Goal: Task Accomplishment & Management: Manage account settings

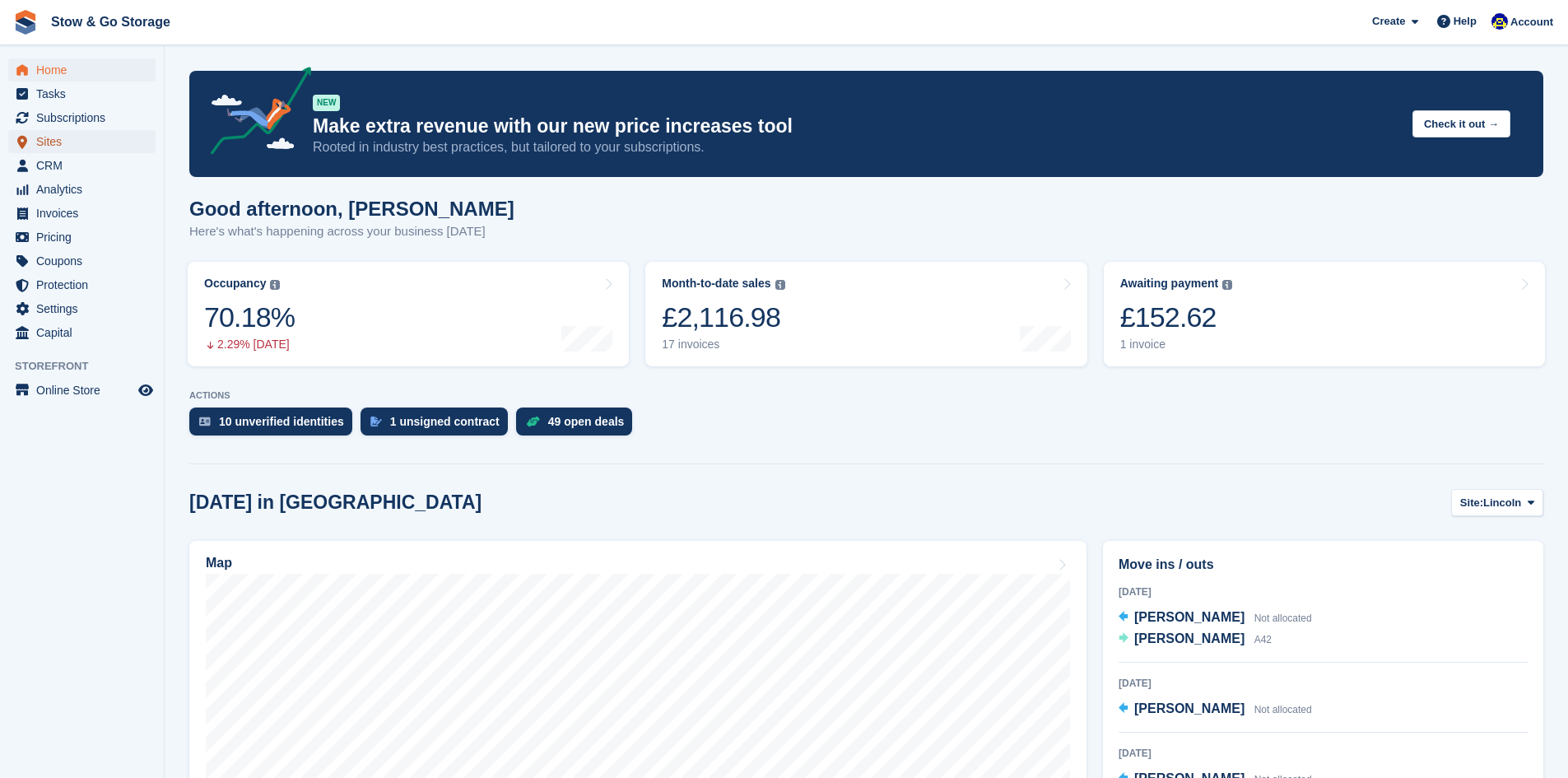
click at [84, 151] on span "Sites" at bounding box center [85, 142] width 98 height 23
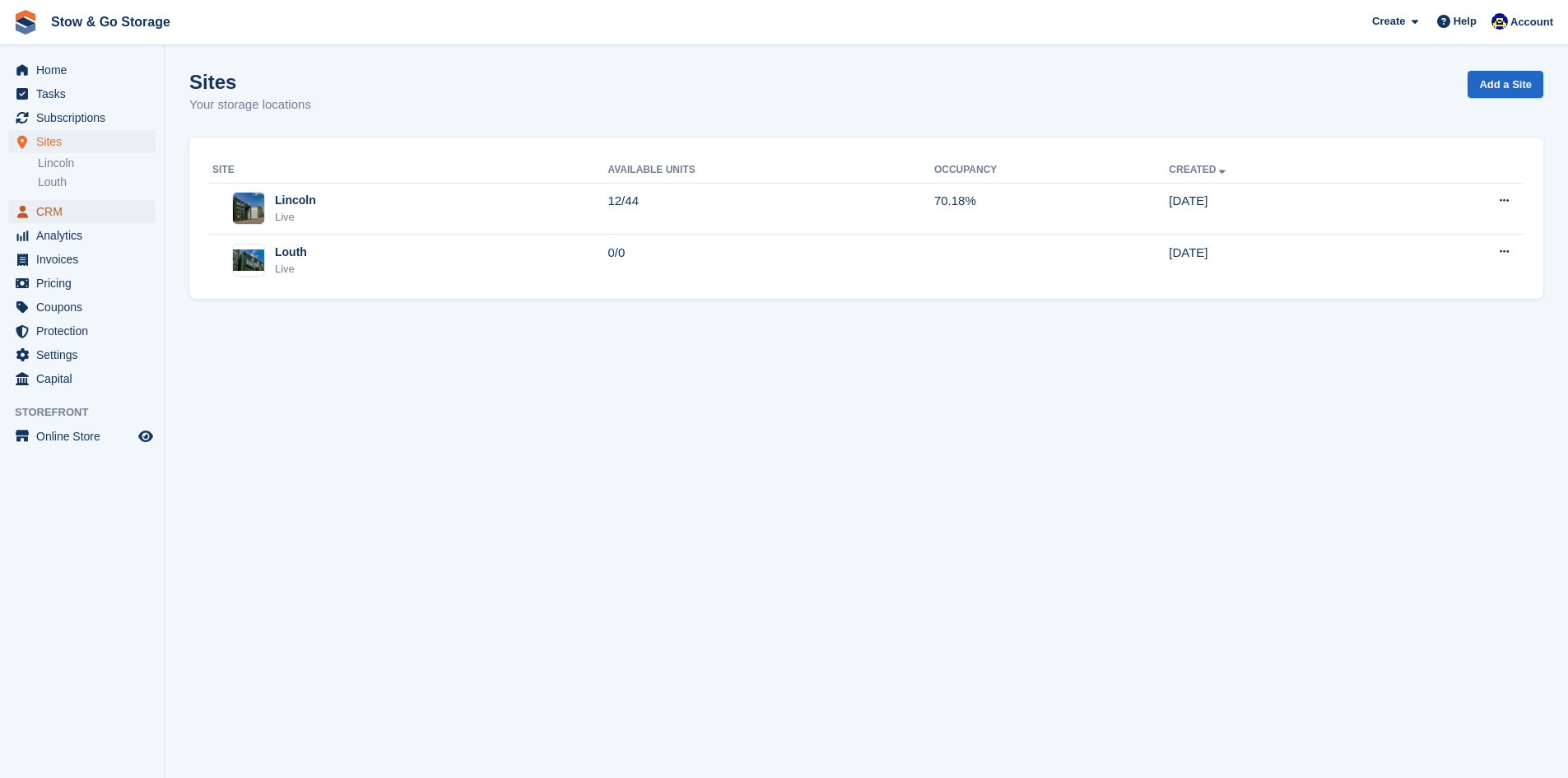
click at [60, 211] on span "CRM" at bounding box center [85, 212] width 98 height 23
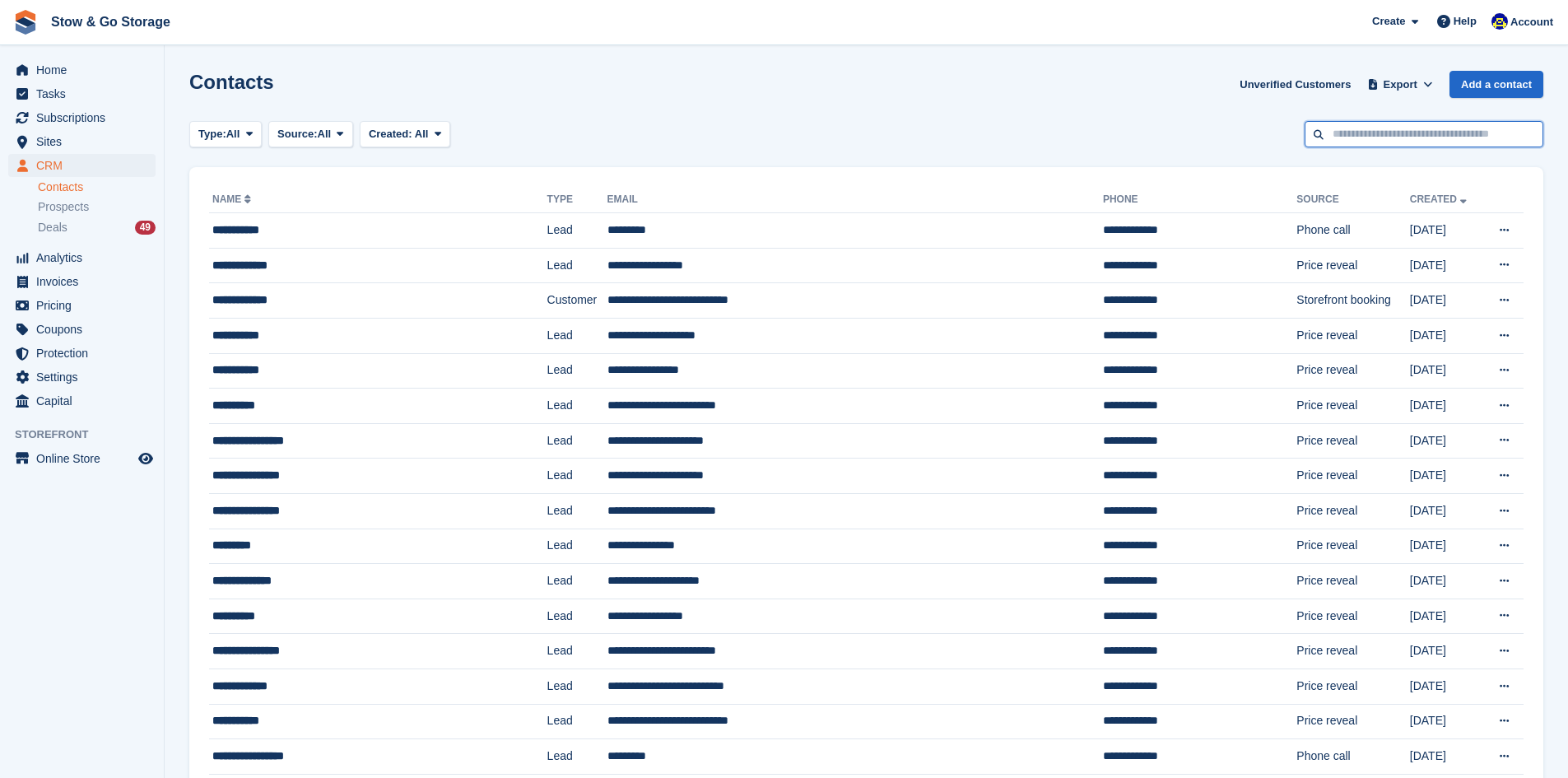
click at [1403, 122] on input "text" at bounding box center [1424, 134] width 239 height 28
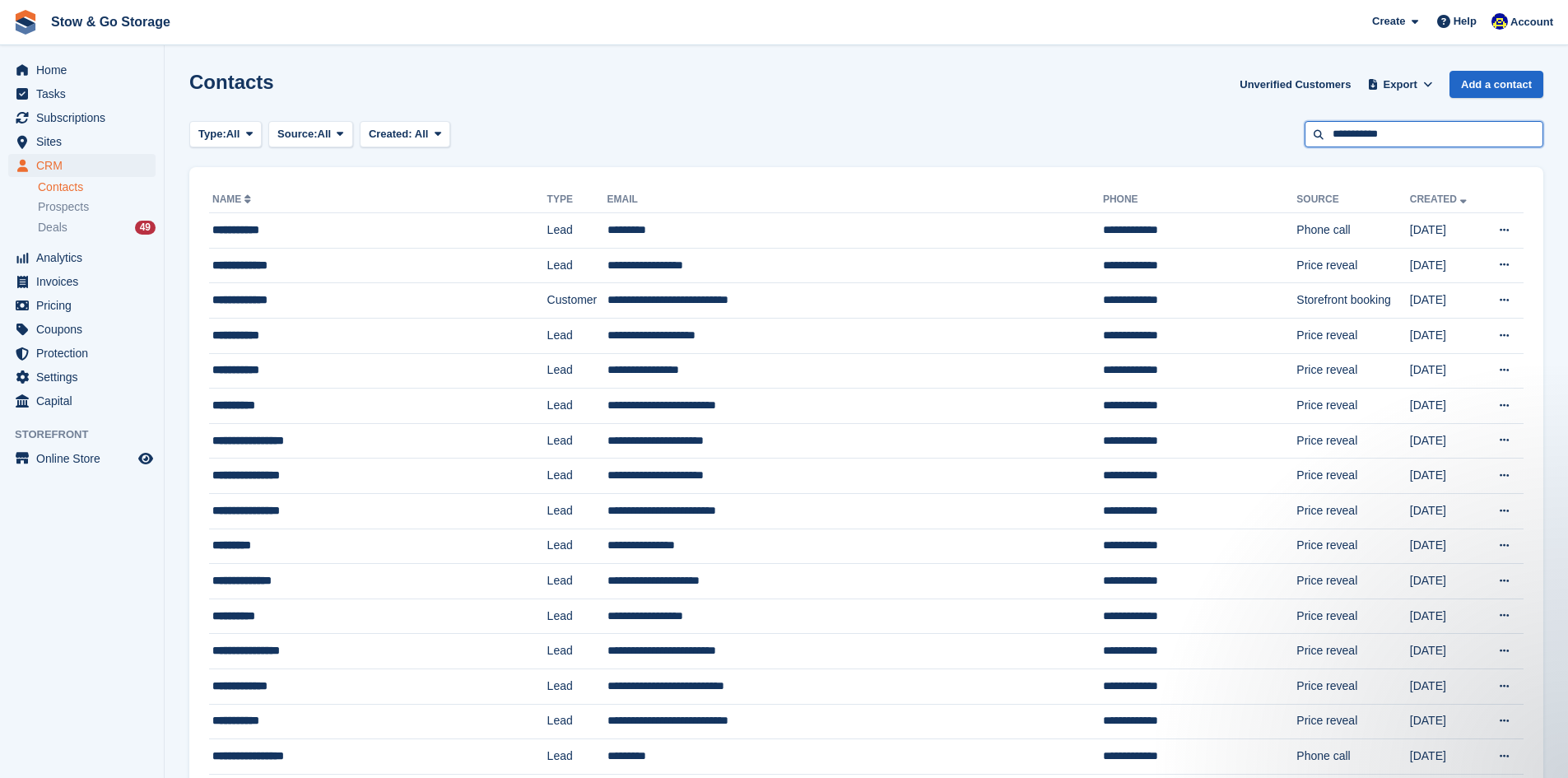
type input "**********"
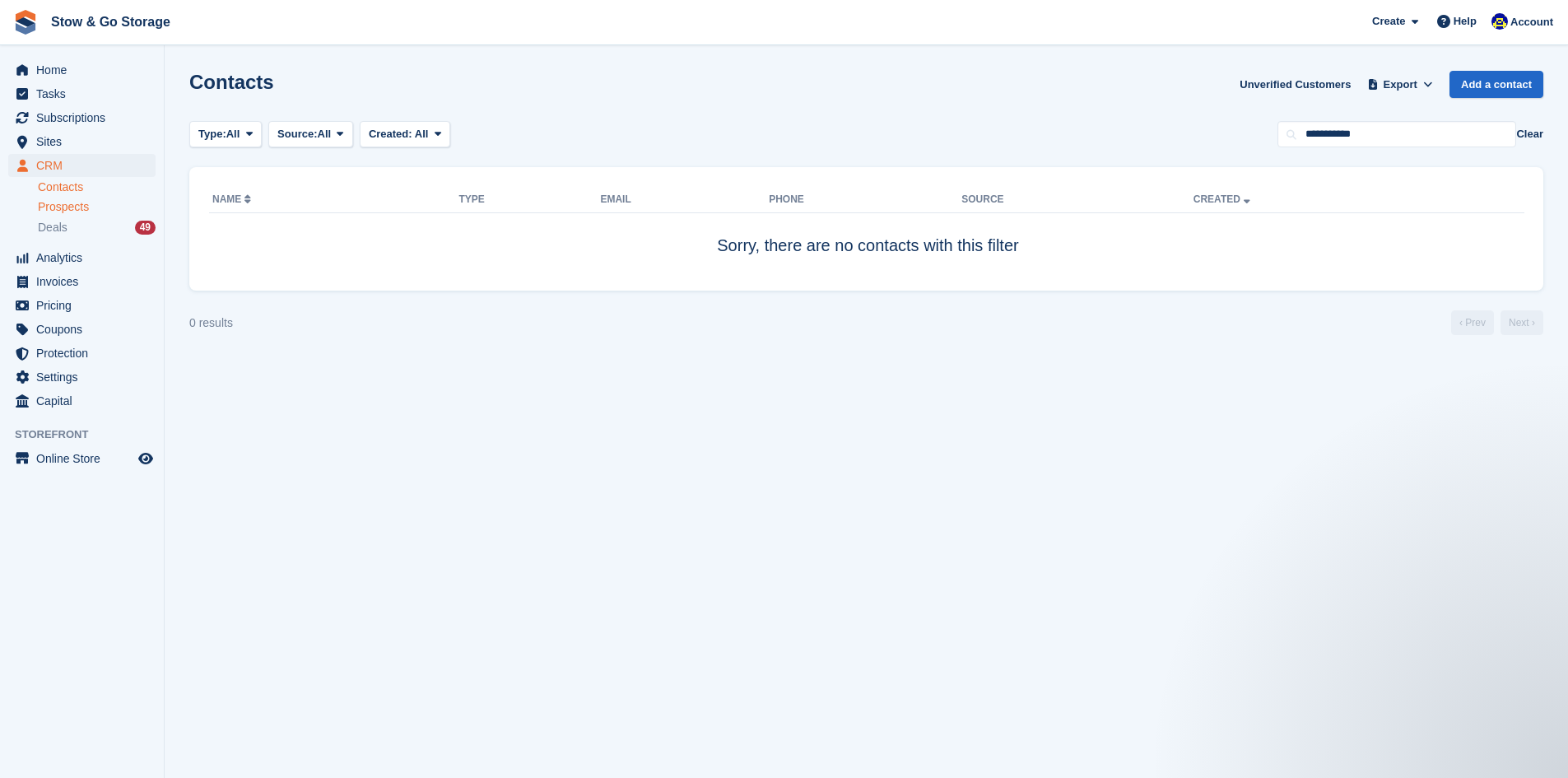
click at [86, 210] on span "Prospects" at bounding box center [63, 207] width 51 height 16
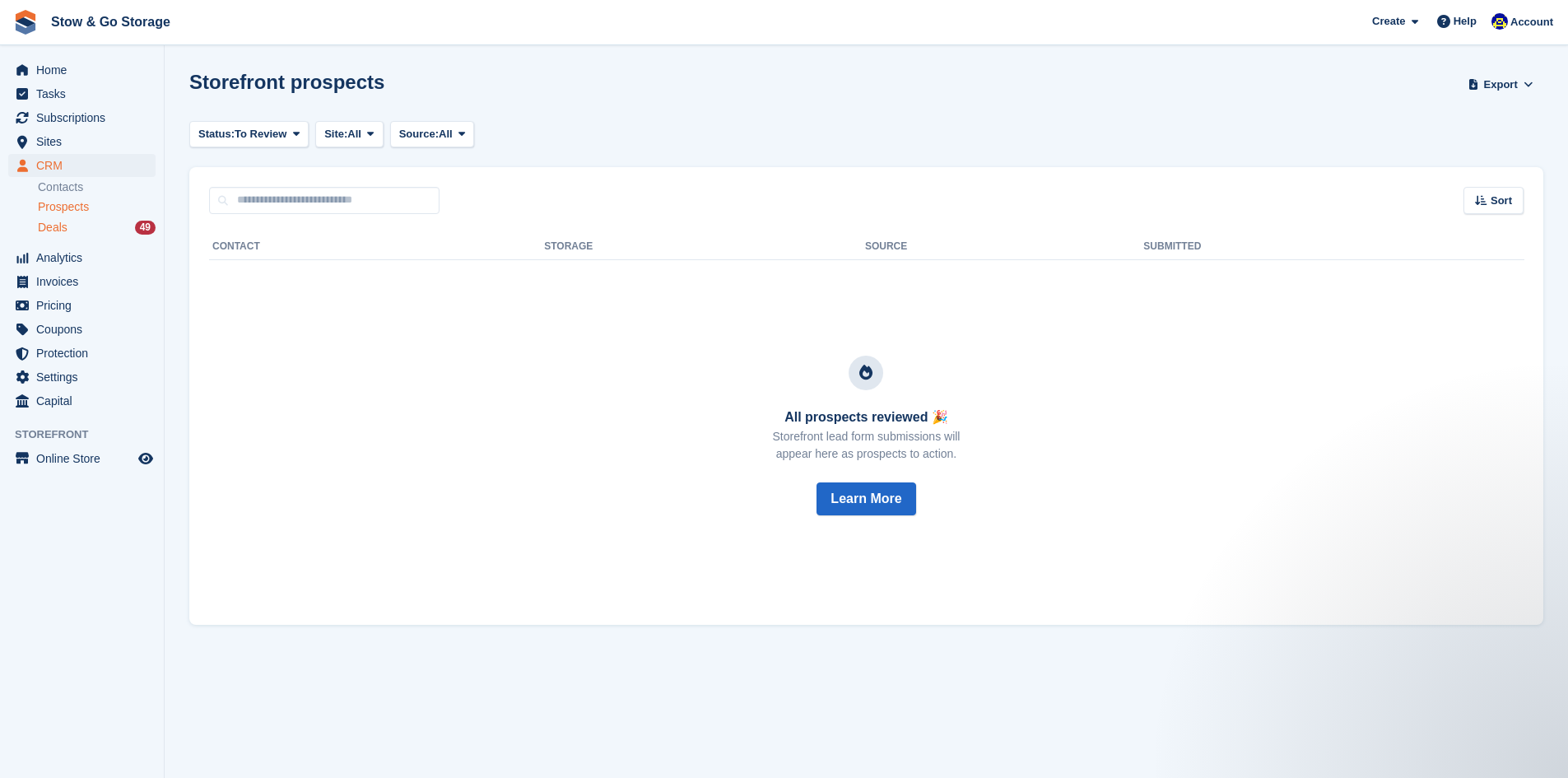
click at [52, 229] on span "Deals" at bounding box center [53, 227] width 30 height 16
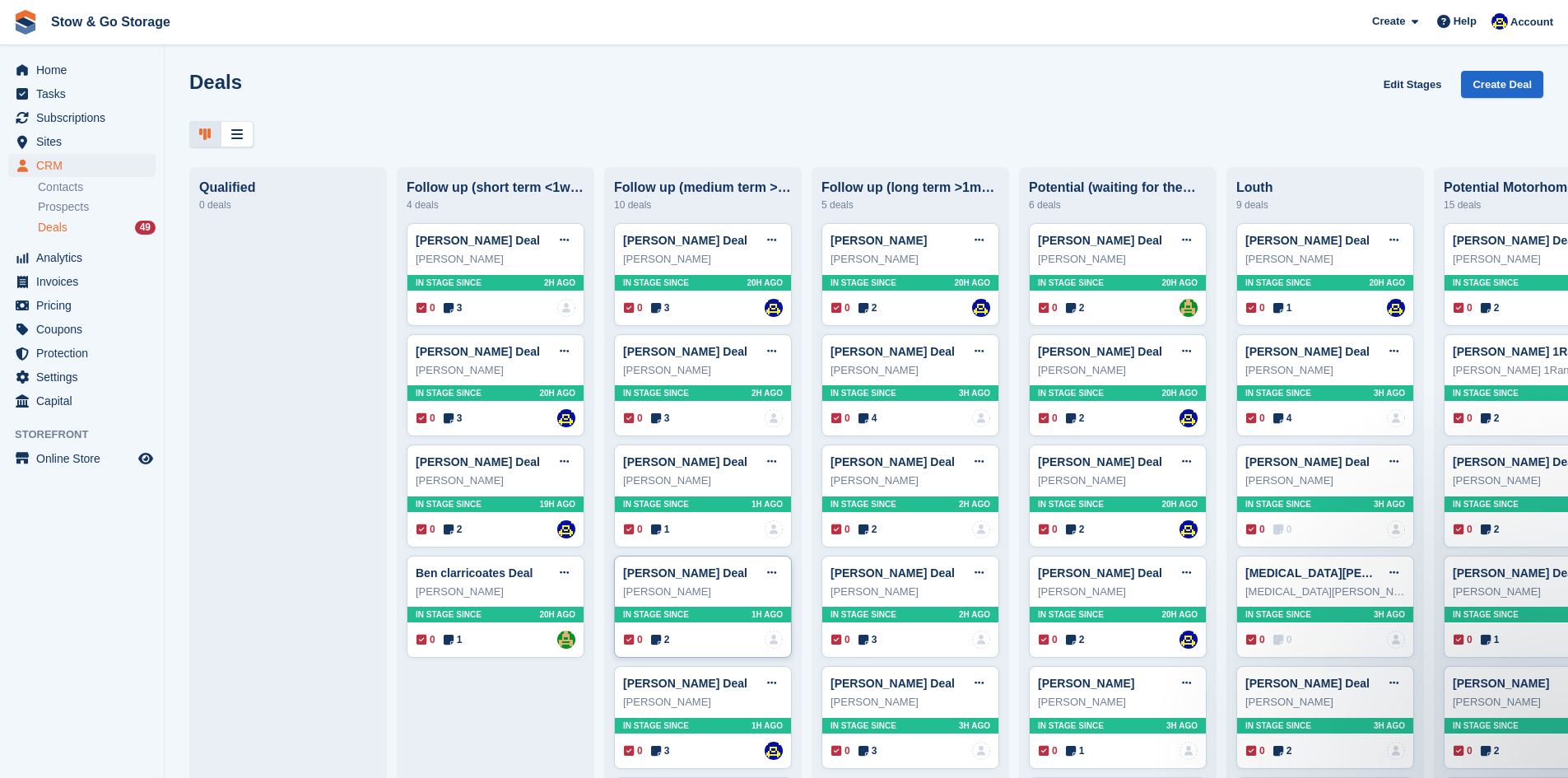
scroll to position [60, 0]
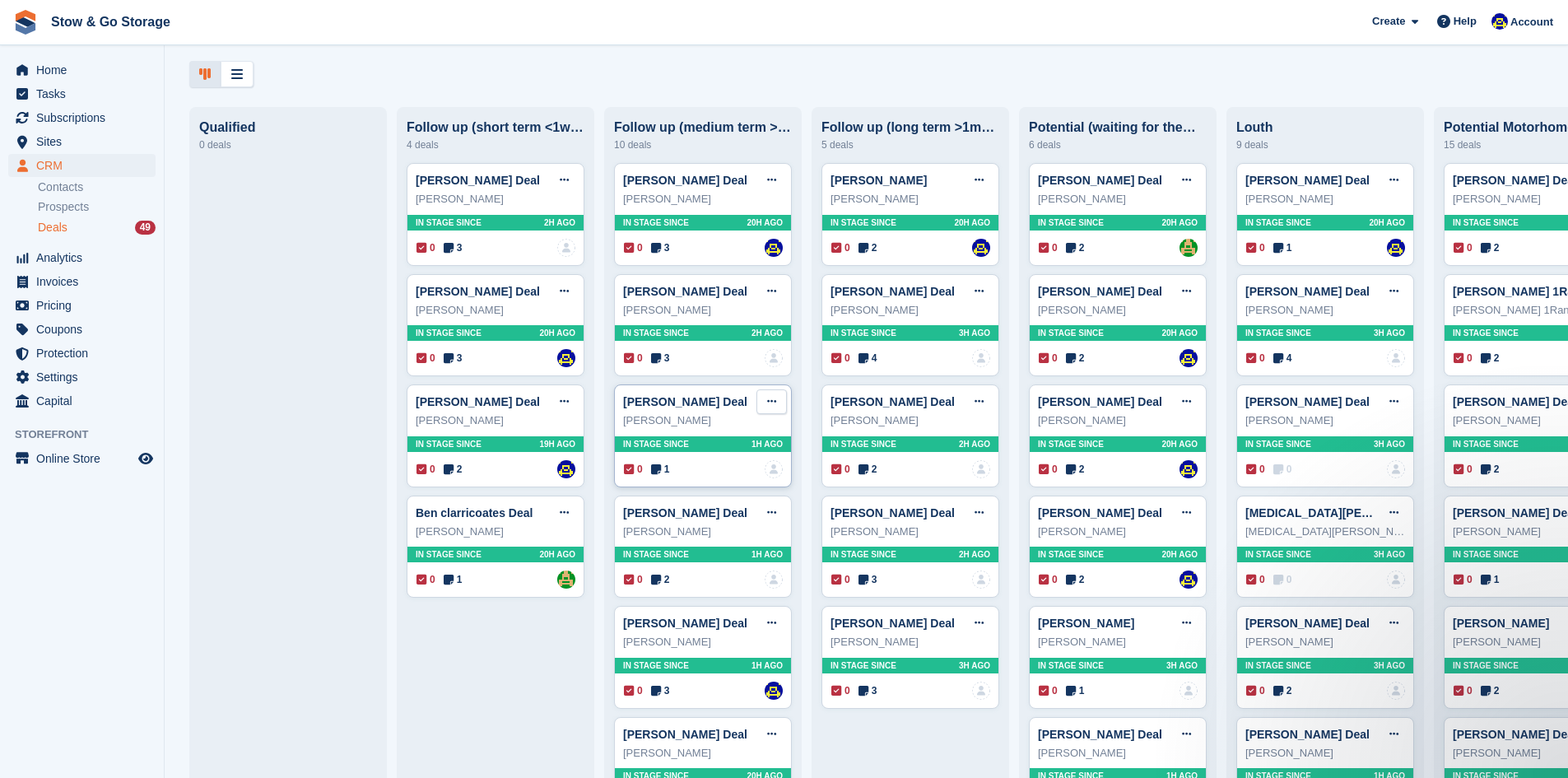
click at [770, 407] on icon at bounding box center [771, 401] width 9 height 11
click at [737, 493] on p "Mark as lost" at bounding box center [708, 491] width 144 height 22
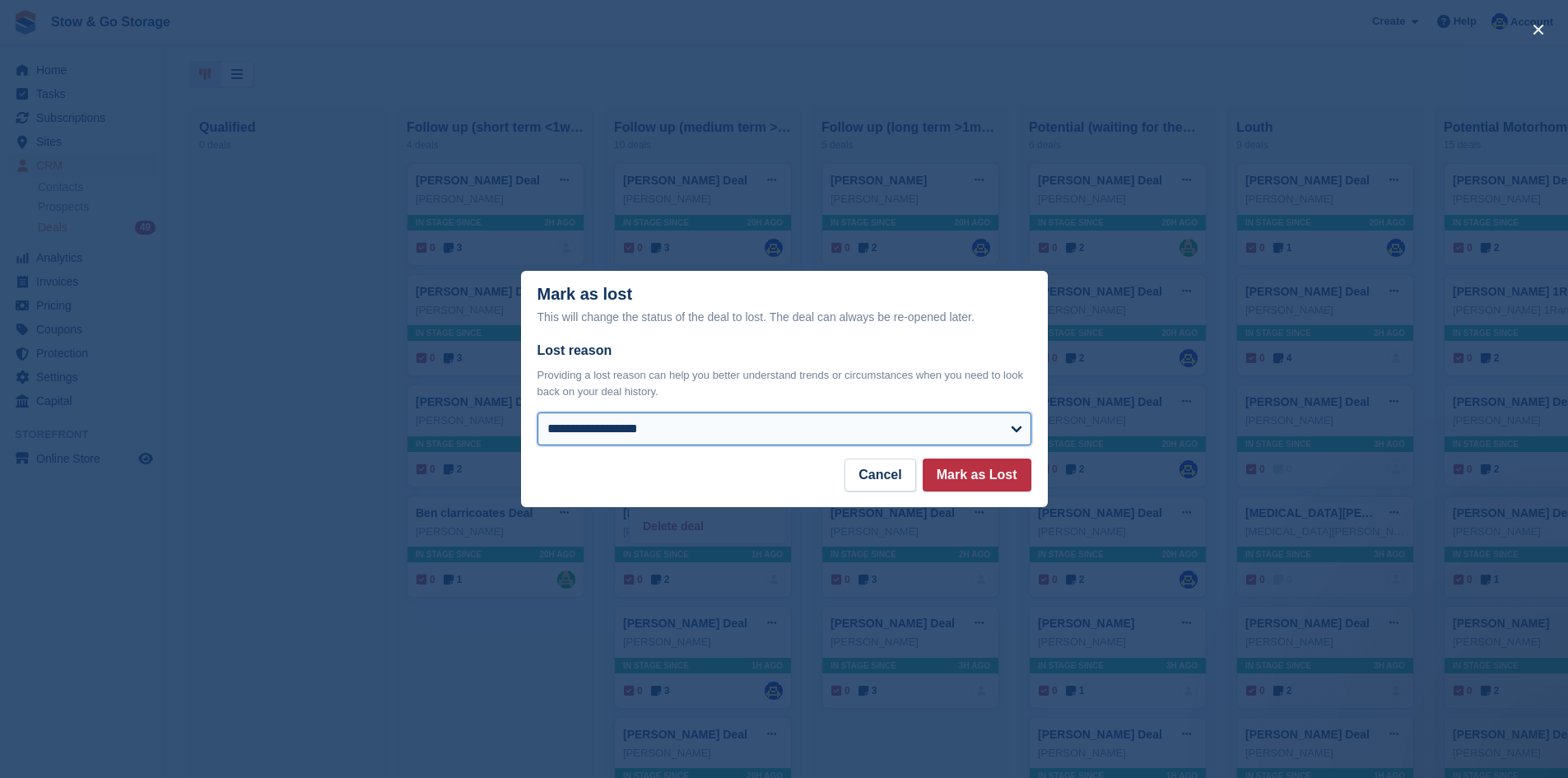
click at [685, 432] on select "**********" at bounding box center [784, 428] width 494 height 33
select select "**********"
click at [537, 414] on select "**********" at bounding box center [784, 428] width 494 height 33
click at [980, 482] on button "Mark as Lost" at bounding box center [977, 474] width 108 height 33
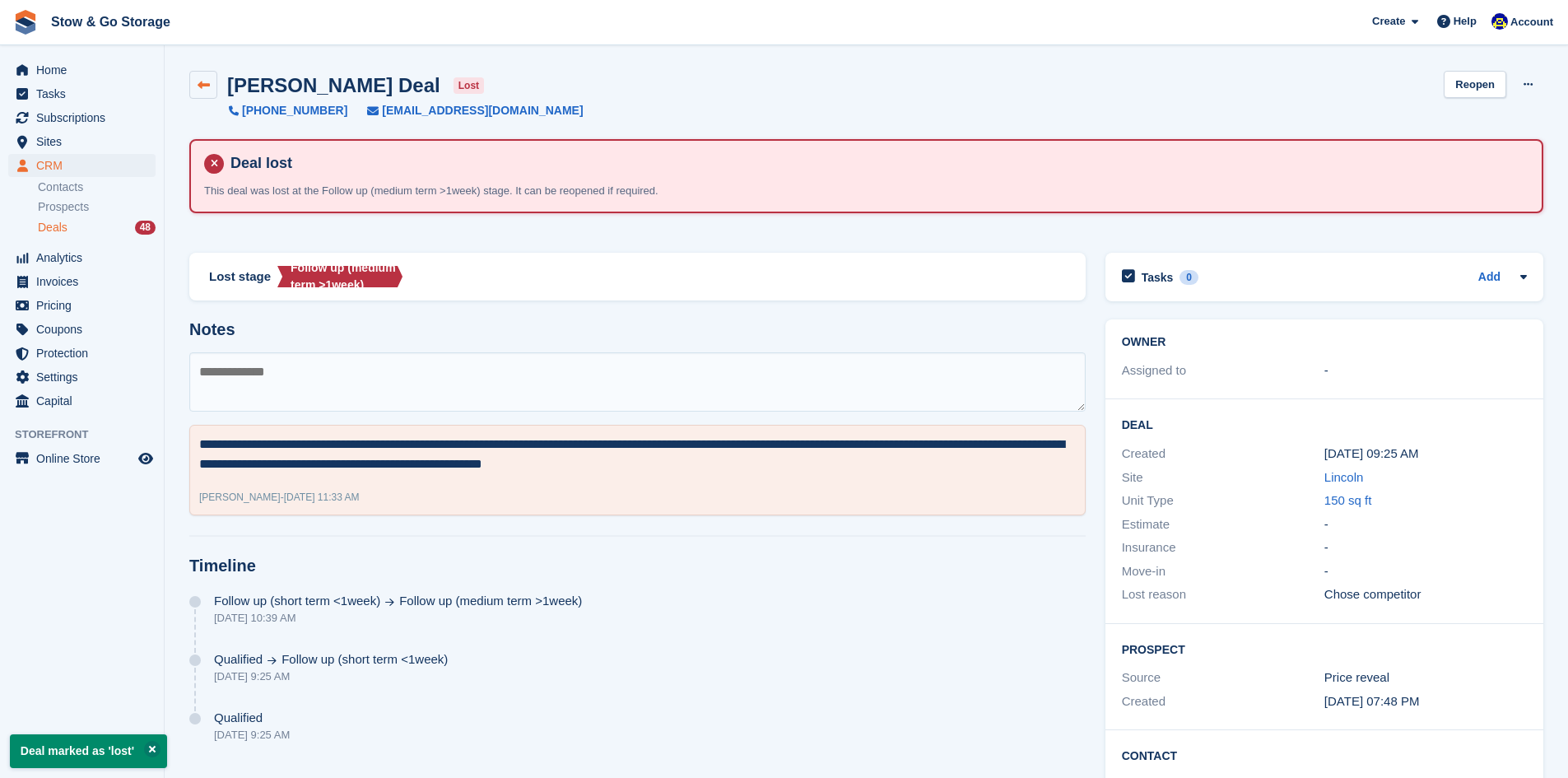
click at [202, 74] on link at bounding box center [204, 85] width 28 height 28
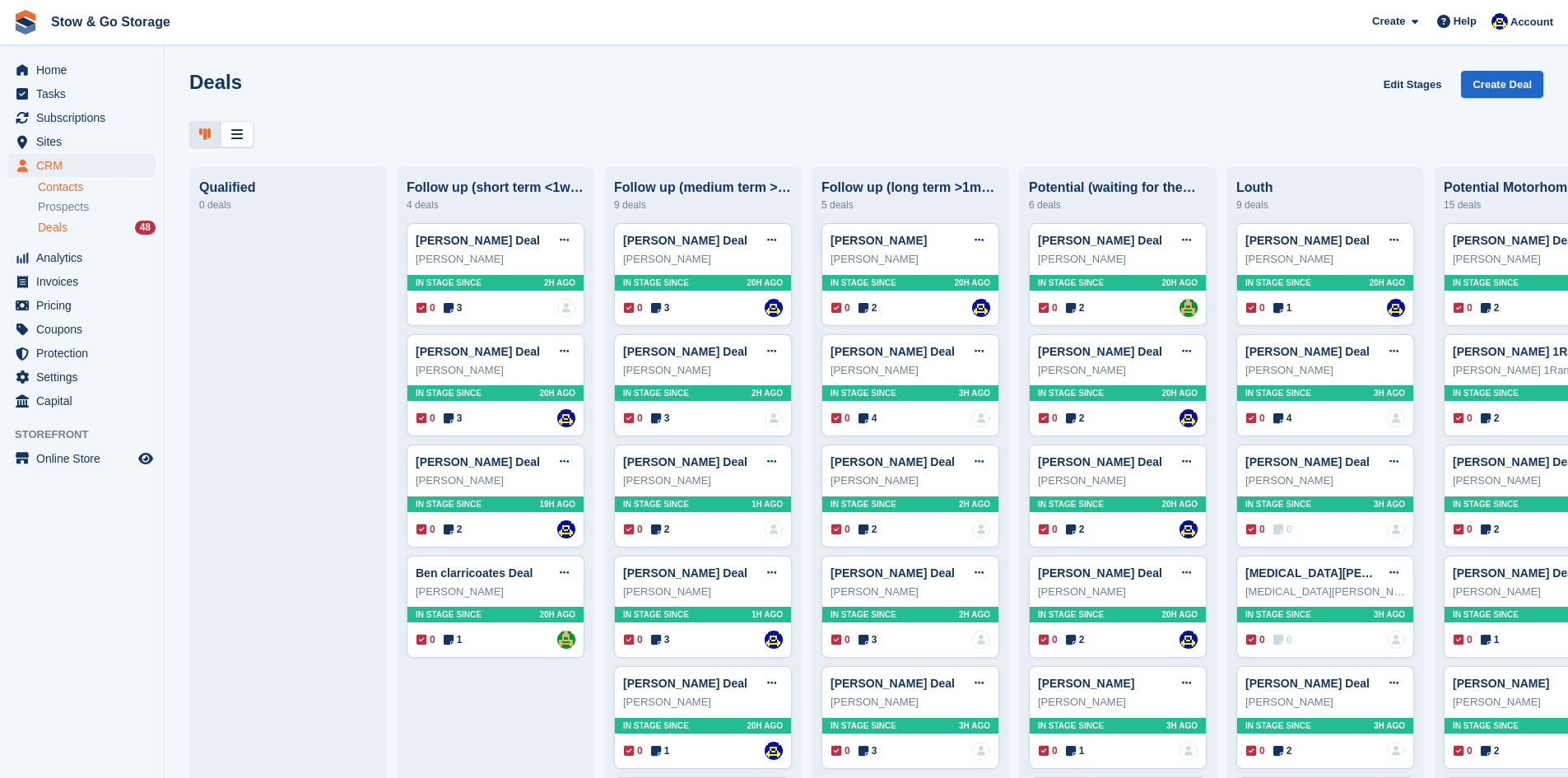
click at [112, 189] on link "Contacts" at bounding box center [96, 187] width 118 height 16
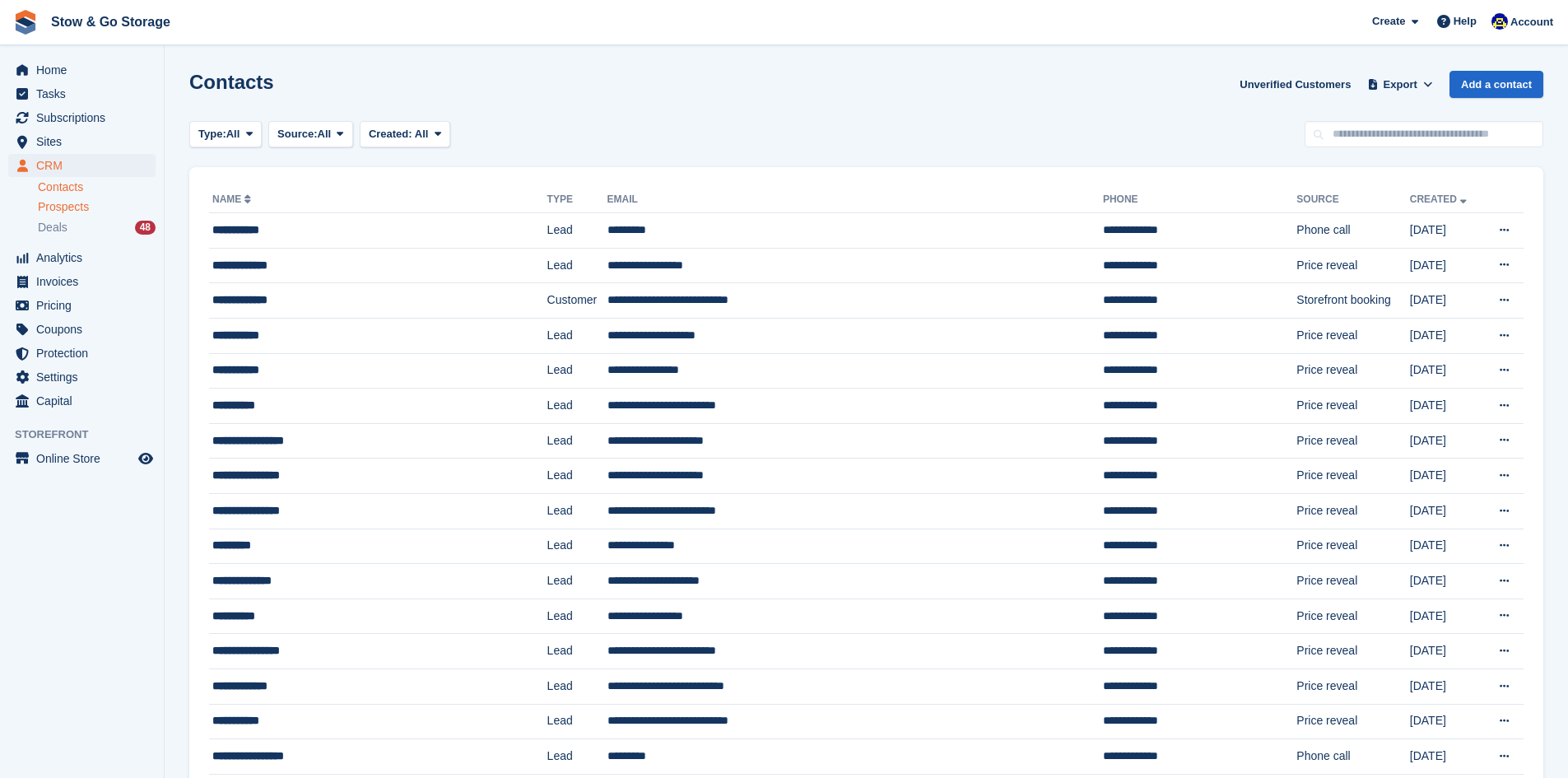
click at [72, 208] on span "Prospects" at bounding box center [63, 207] width 51 height 16
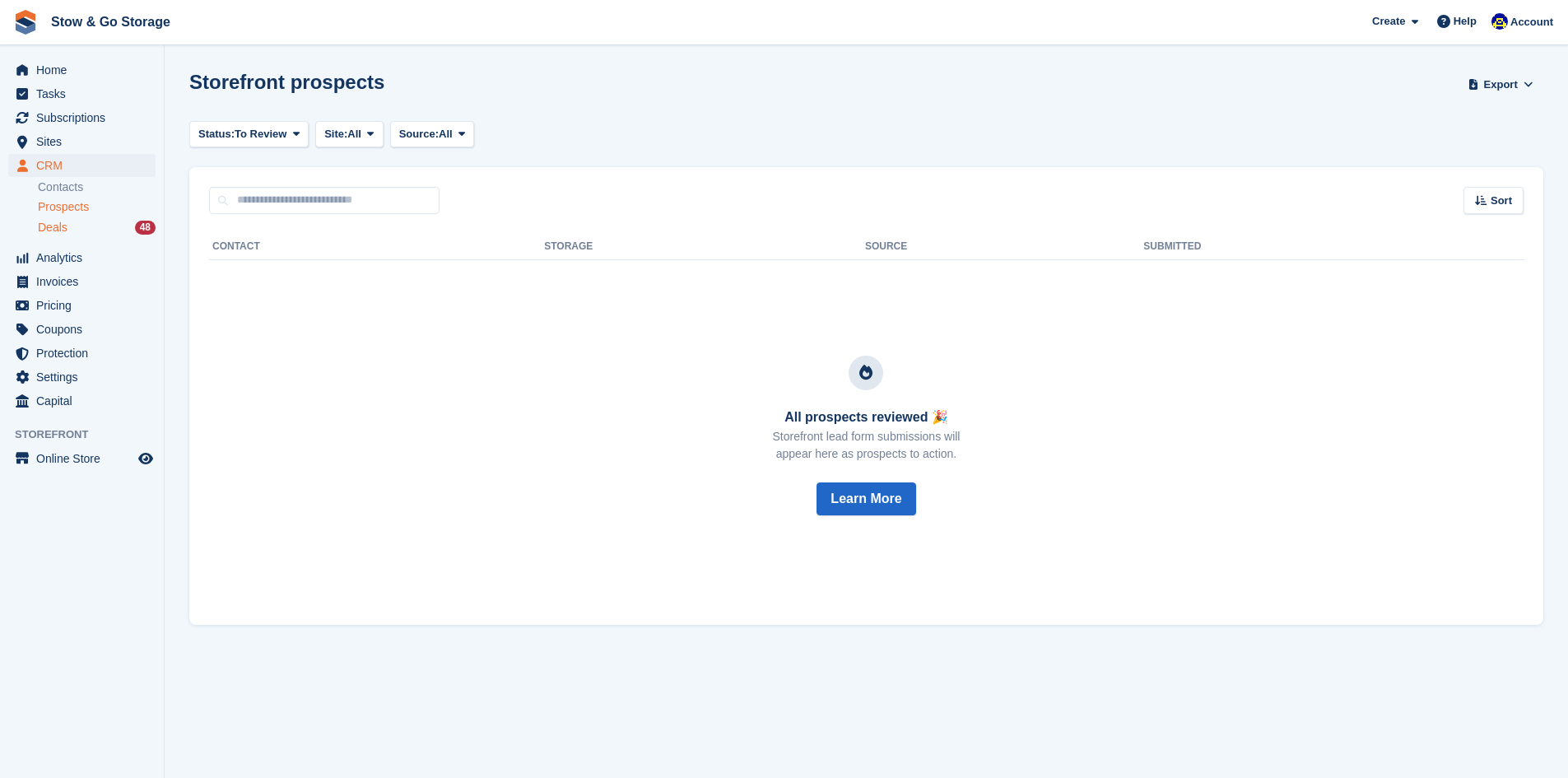
click at [90, 221] on div "Deals 48" at bounding box center [96, 227] width 118 height 16
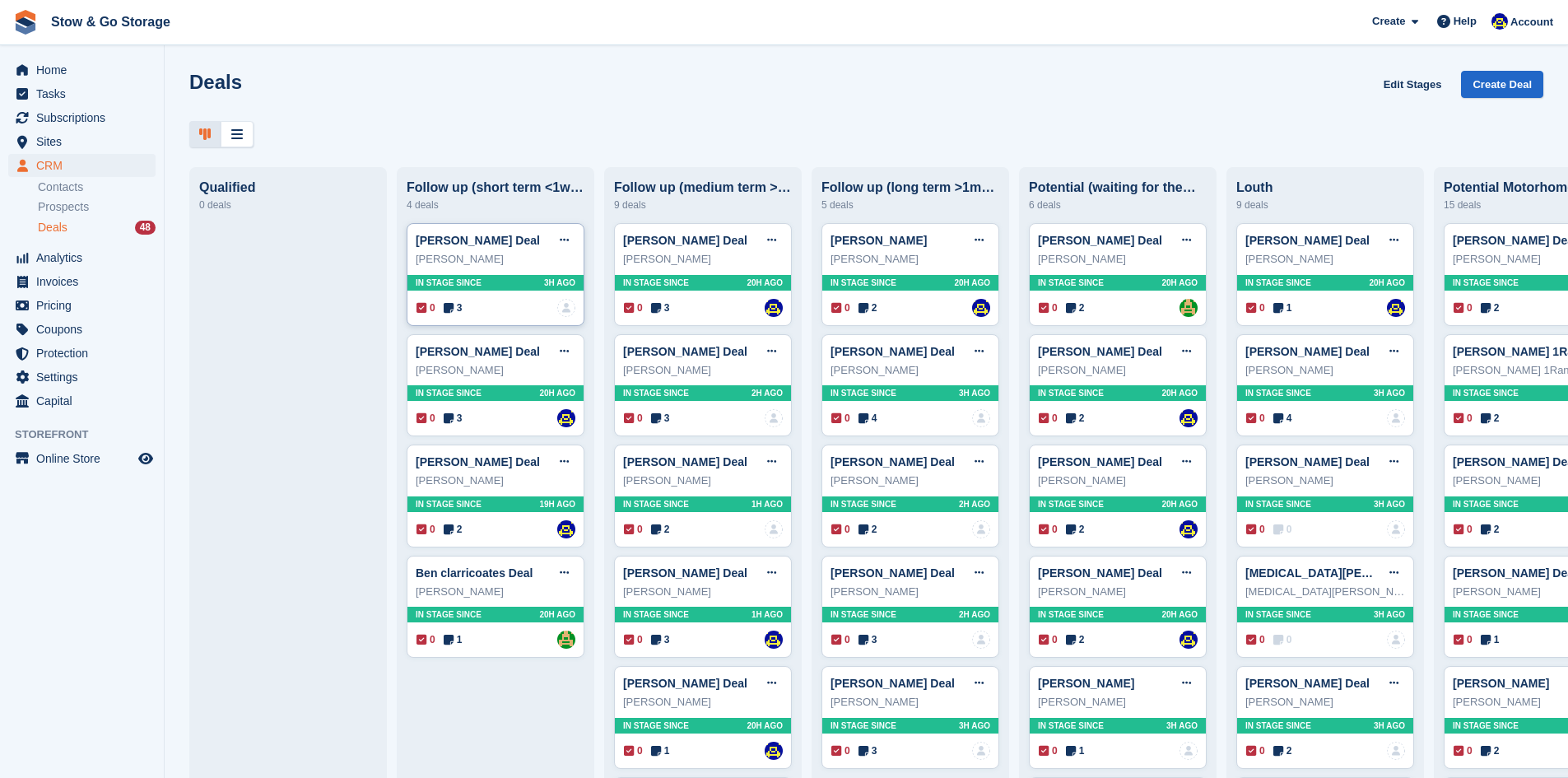
click at [493, 309] on div "0 3 No one is assigned to this deal" at bounding box center [496, 308] width 159 height 18
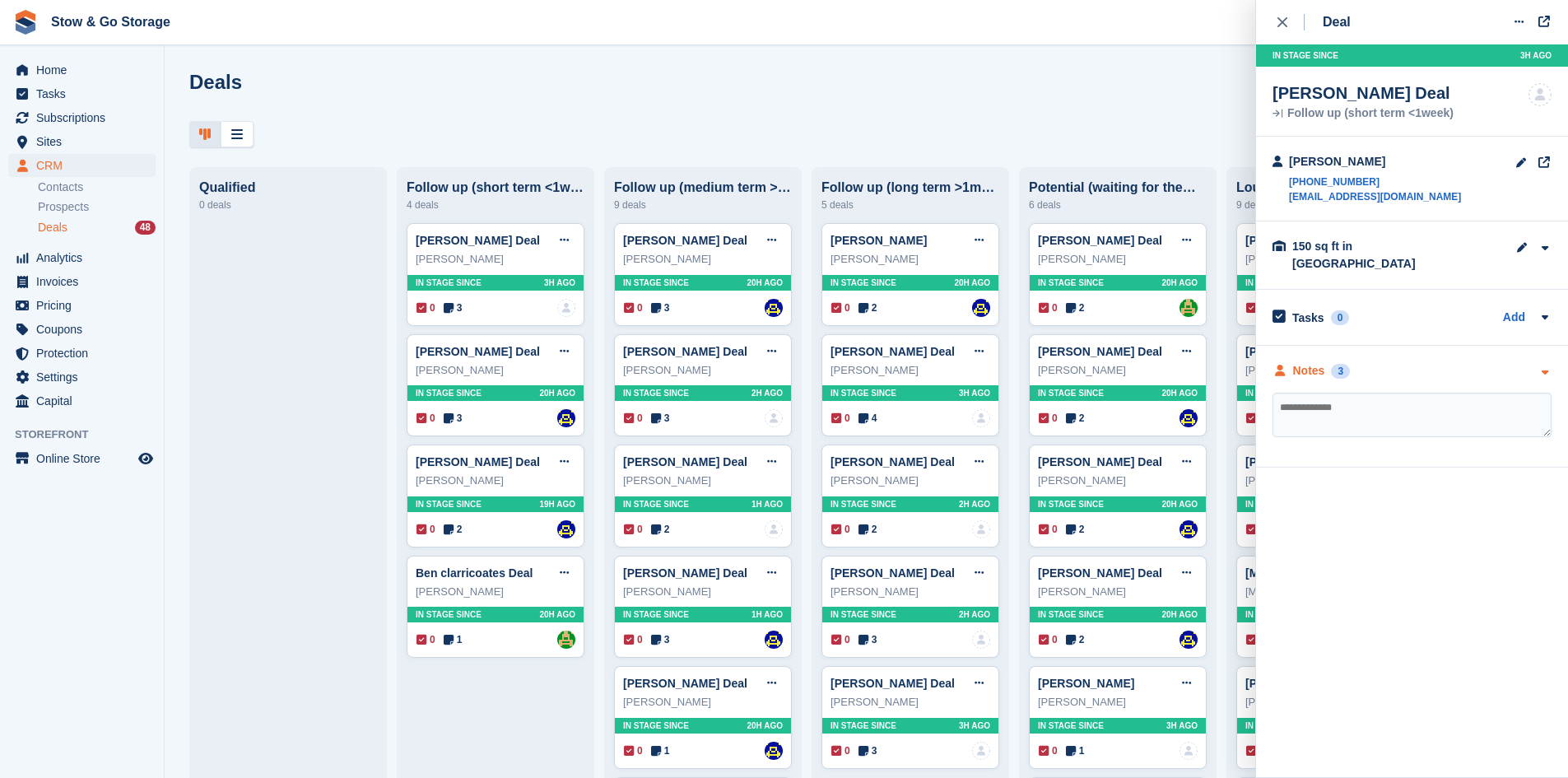
click at [1307, 362] on div "Notes" at bounding box center [1308, 371] width 32 height 18
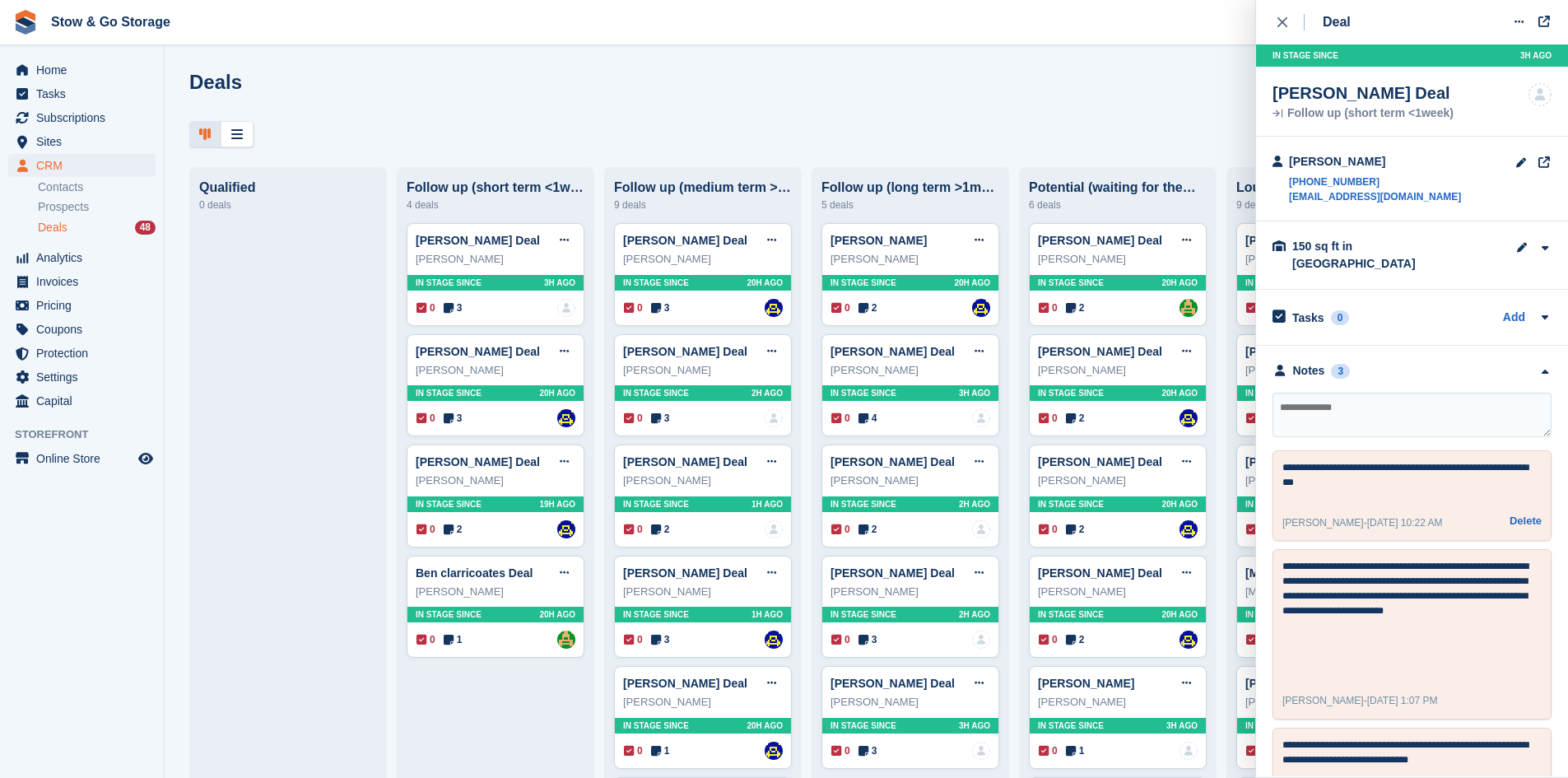
scroll to position [64, 0]
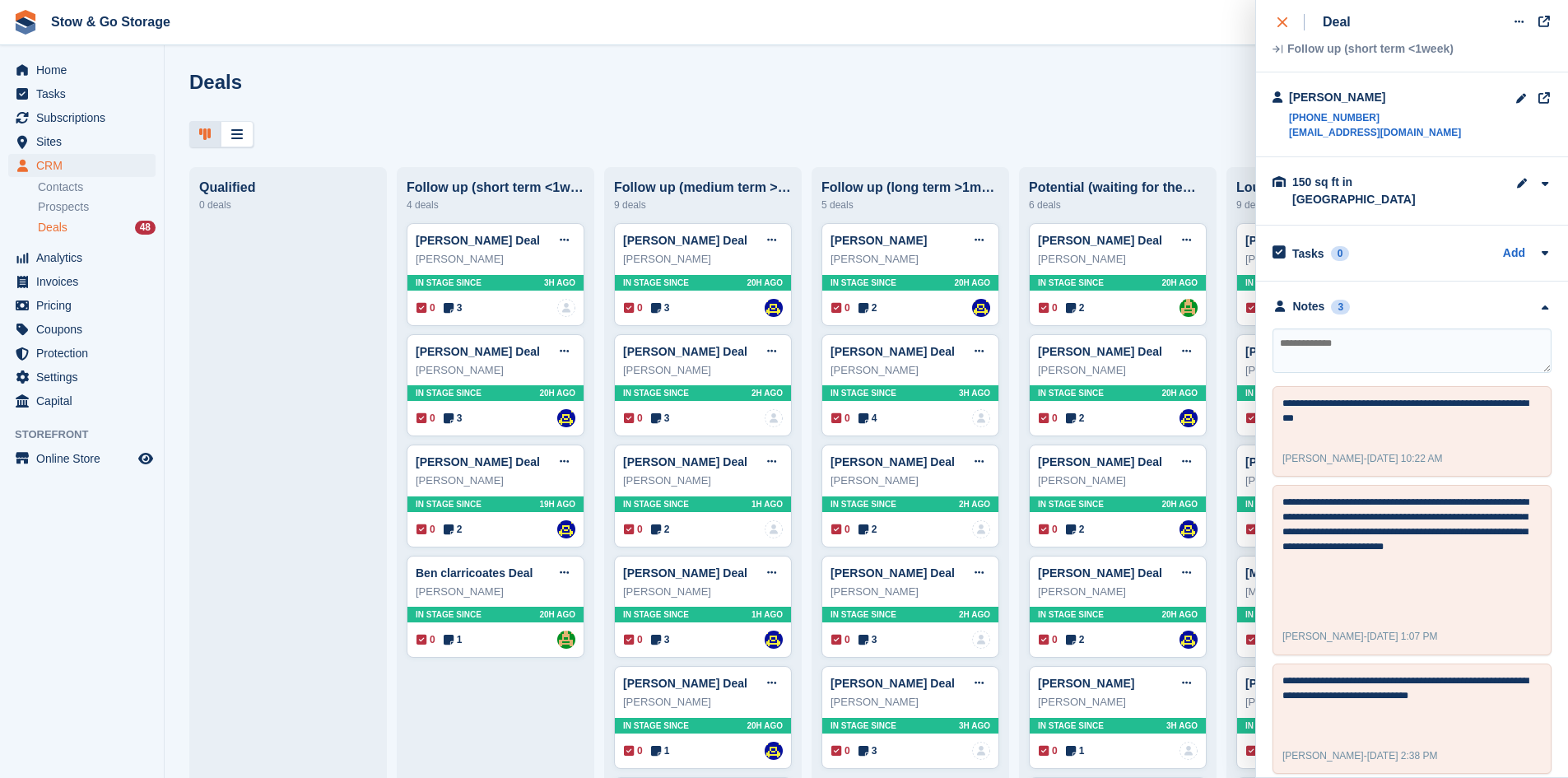
click at [1287, 25] on icon "close" at bounding box center [1283, 23] width 10 height 10
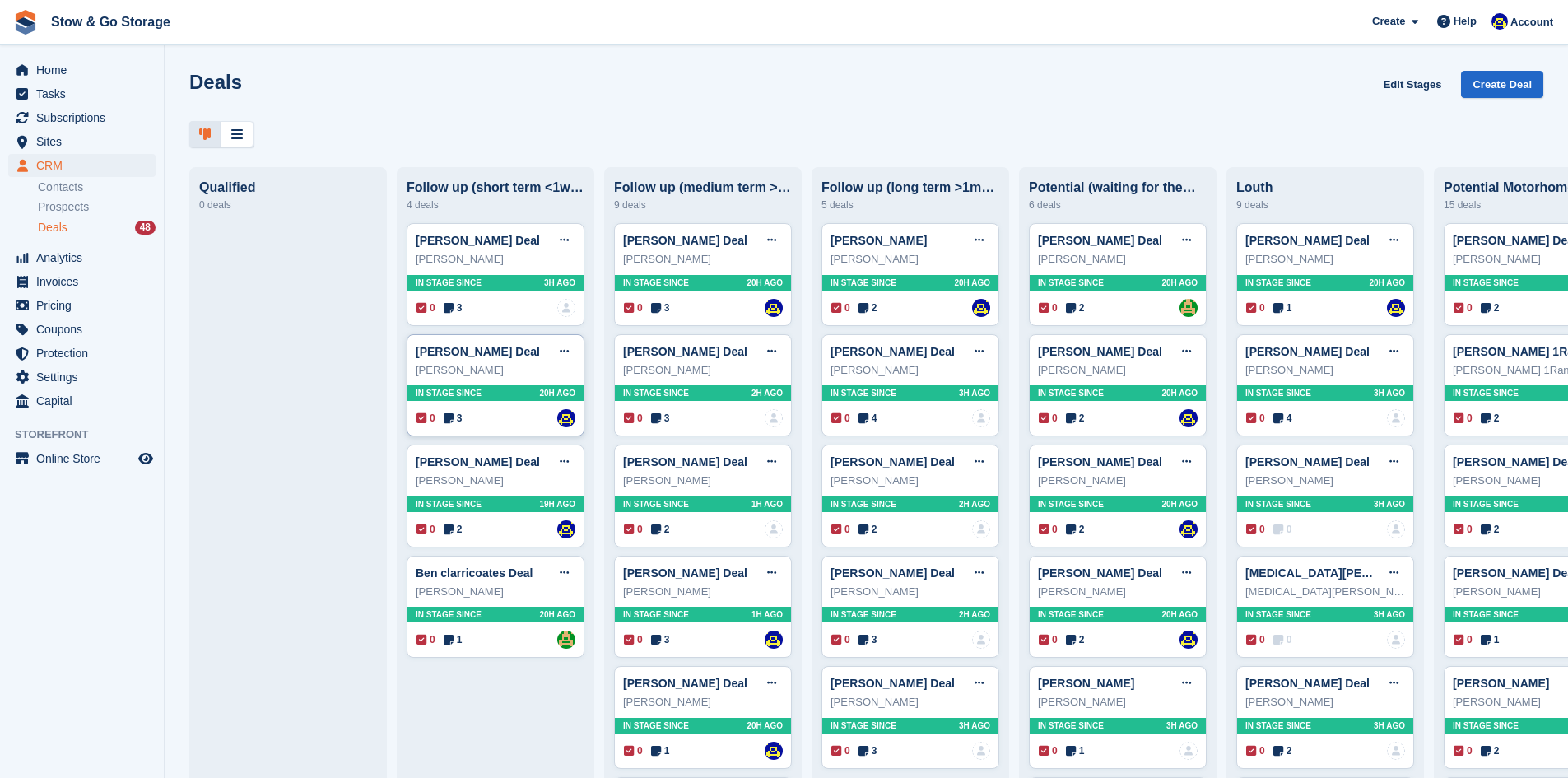
click at [461, 423] on span "3" at bounding box center [453, 418] width 19 height 15
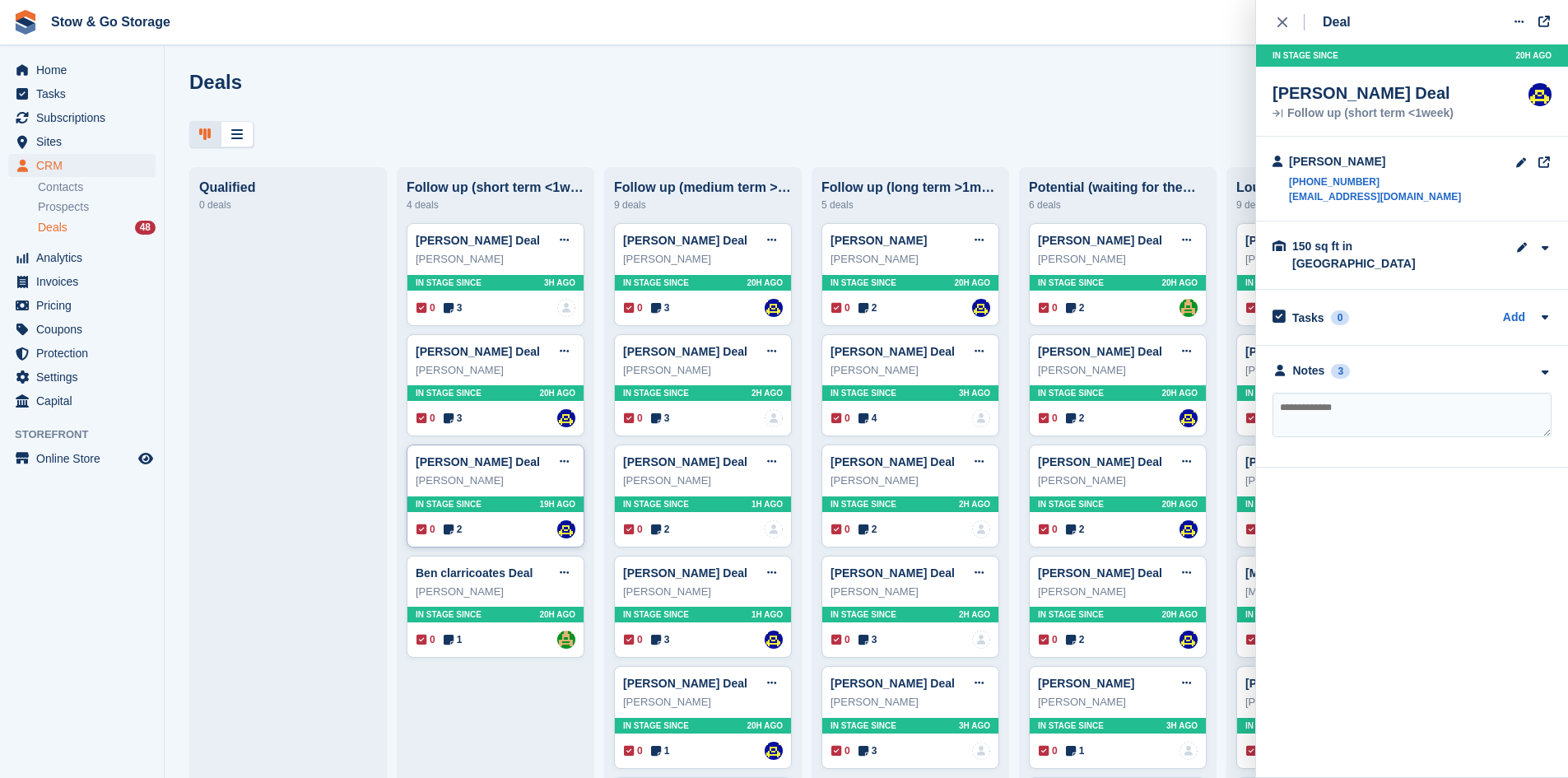
click at [471, 477] on div "[PERSON_NAME]" at bounding box center [495, 481] width 159 height 17
click at [464, 595] on div "[PERSON_NAME]" at bounding box center [495, 592] width 159 height 17
click at [1304, 362] on div "Notes" at bounding box center [1308, 371] width 32 height 18
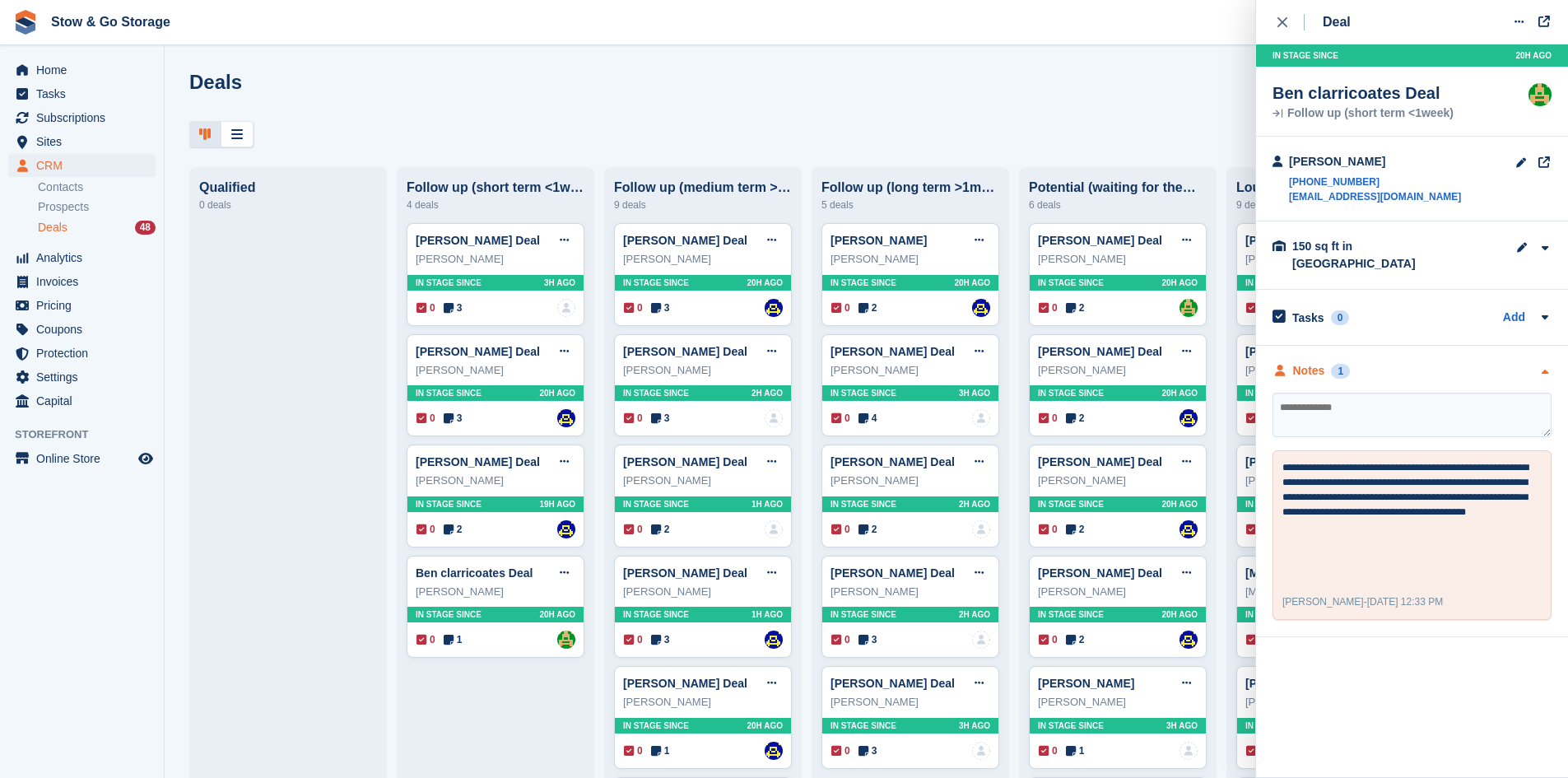
click at [1302, 362] on div "Notes" at bounding box center [1308, 371] width 32 height 18
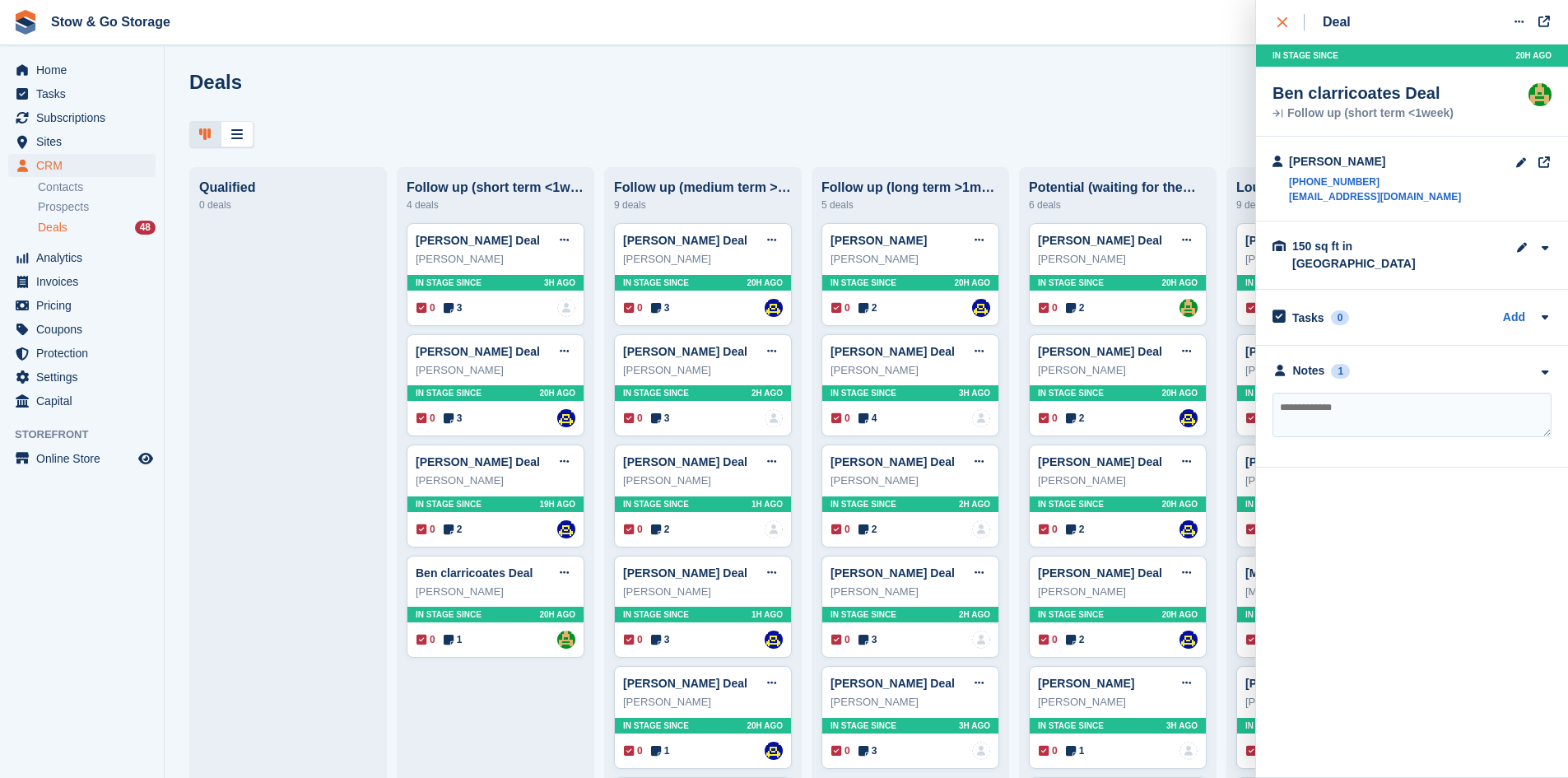
click at [1283, 17] on div "close" at bounding box center [1291, 23] width 28 height 17
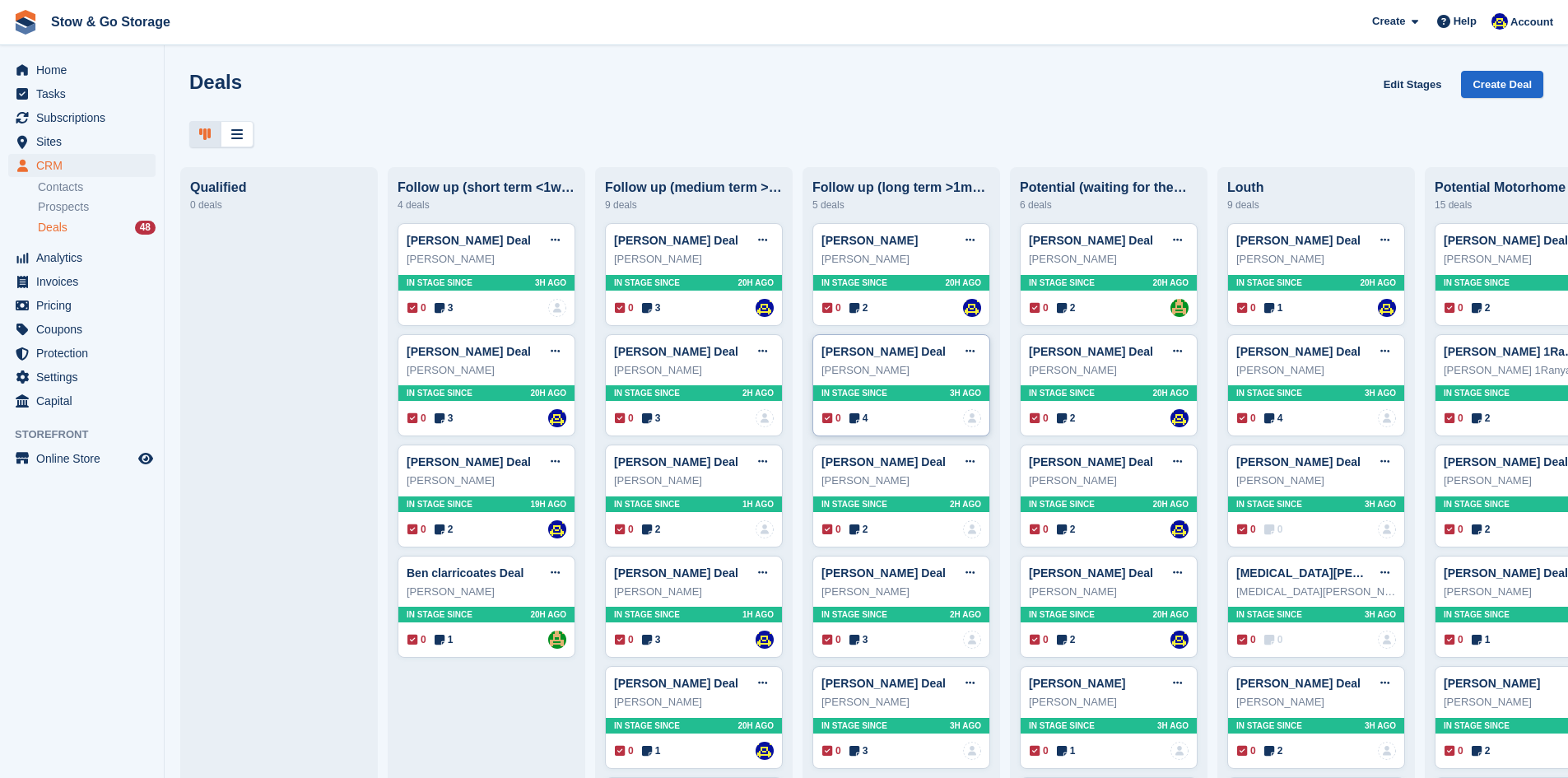
scroll to position [0, 0]
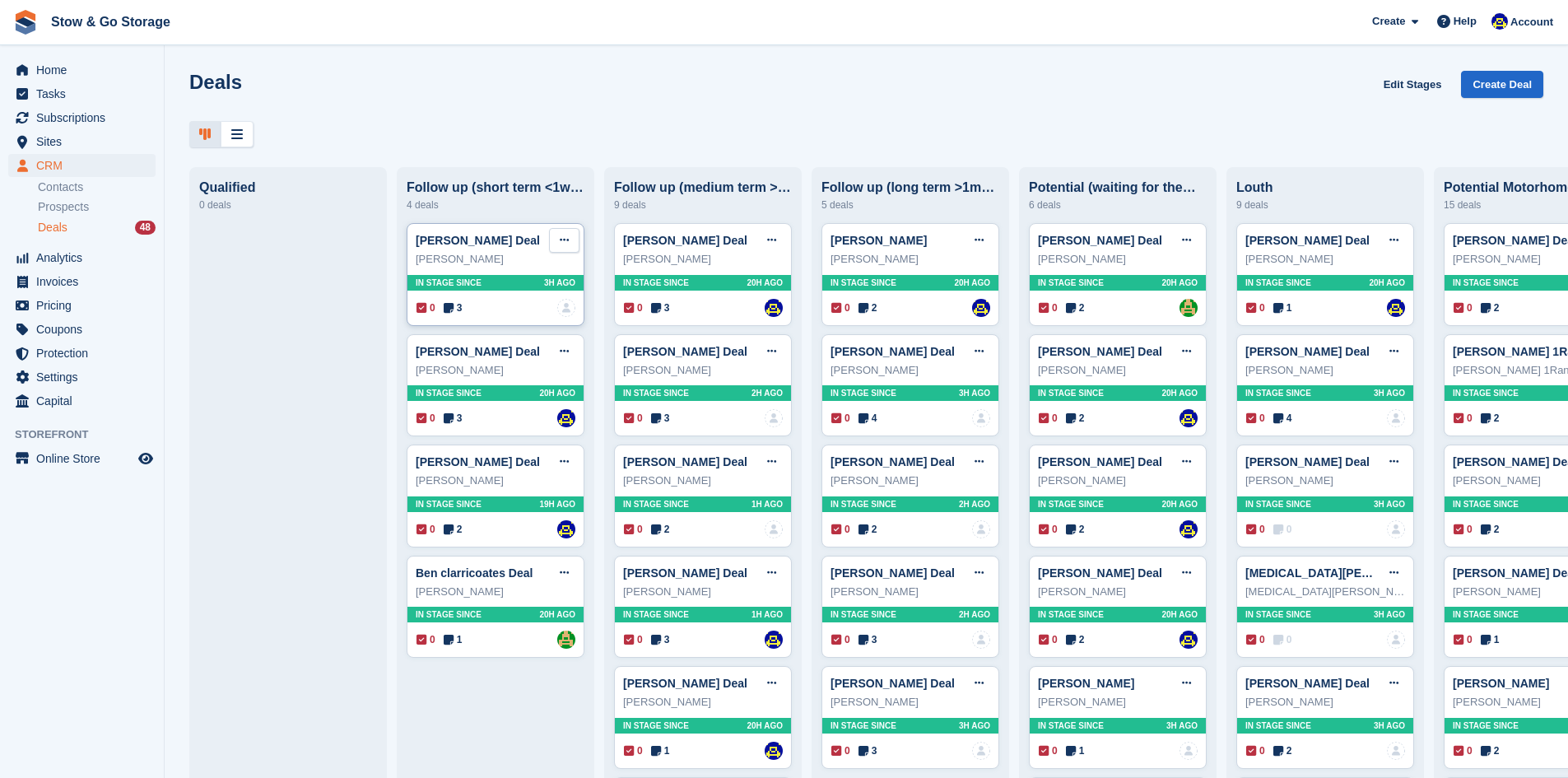
click at [568, 253] on button at bounding box center [564, 240] width 30 height 25
click at [507, 336] on p "Mark as lost" at bounding box center [501, 330] width 144 height 22
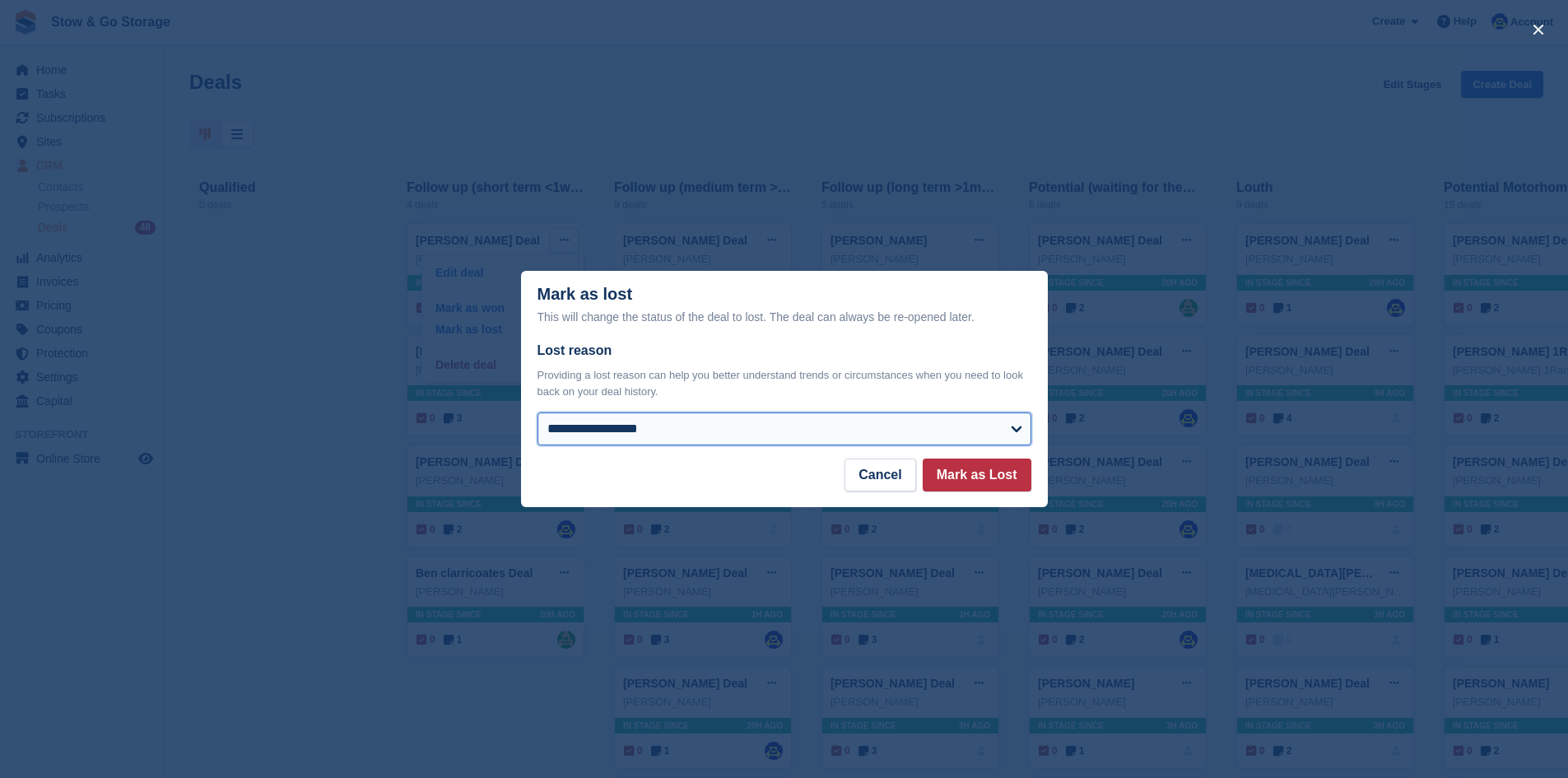
click at [623, 427] on select "**********" at bounding box center [784, 428] width 494 height 33
click at [889, 483] on button "Cancel" at bounding box center [880, 474] width 71 height 33
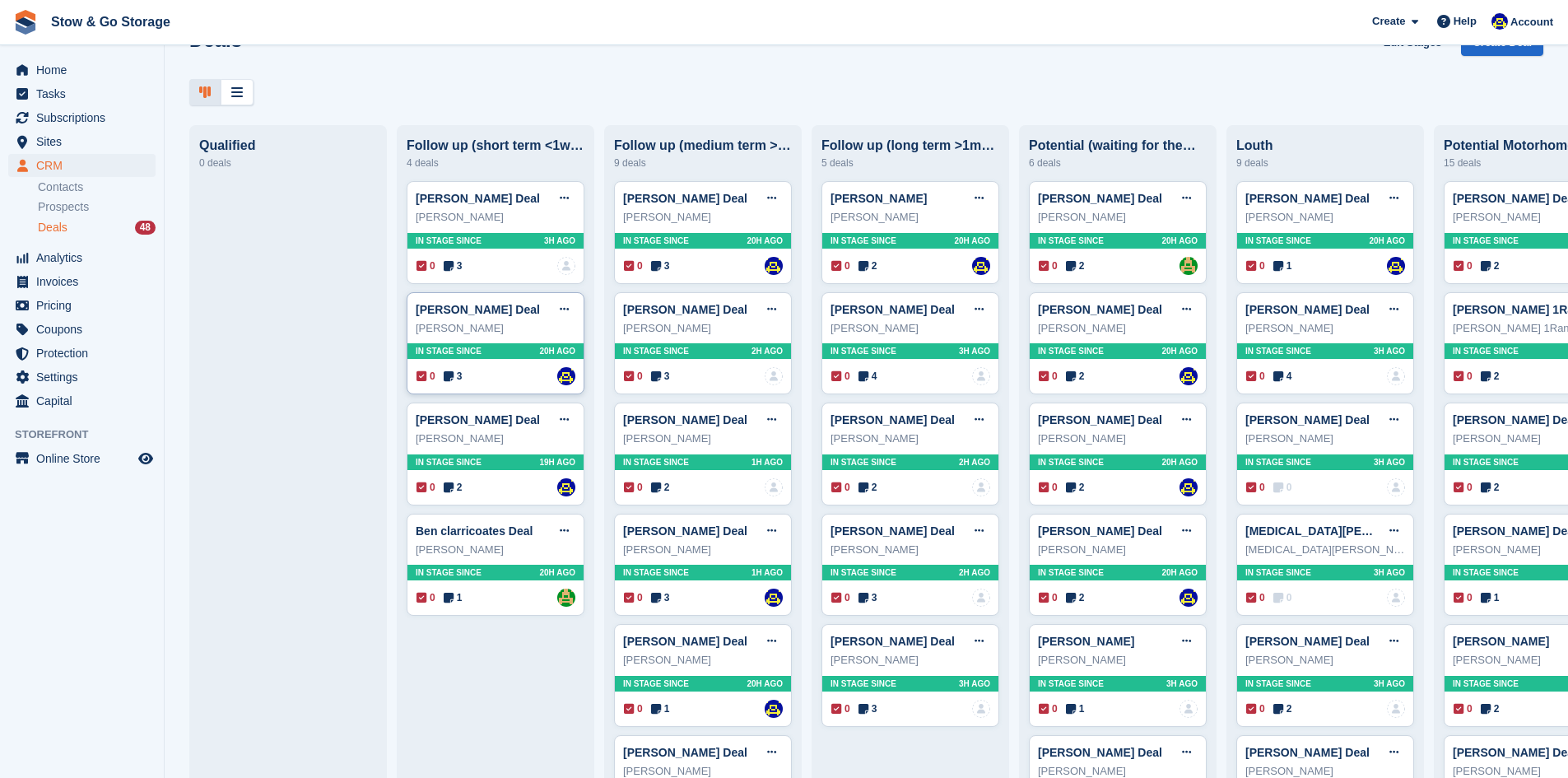
scroll to position [41, 0]
